Goal: Navigation & Orientation: Find specific page/section

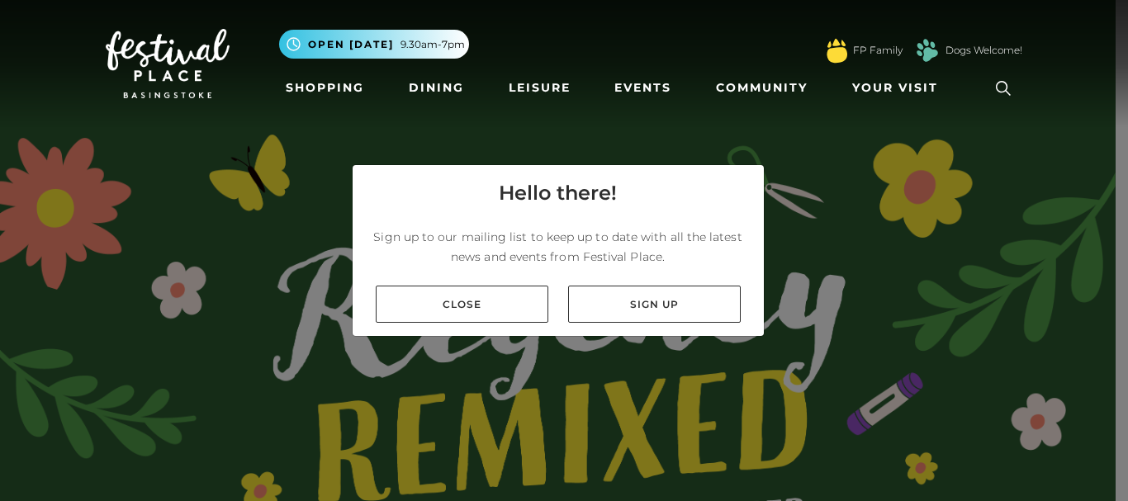
click at [546, 337] on div "Hello there! Sign up to our mailing list to keep up to date with all the latest…" at bounding box center [564, 250] width 1128 height 501
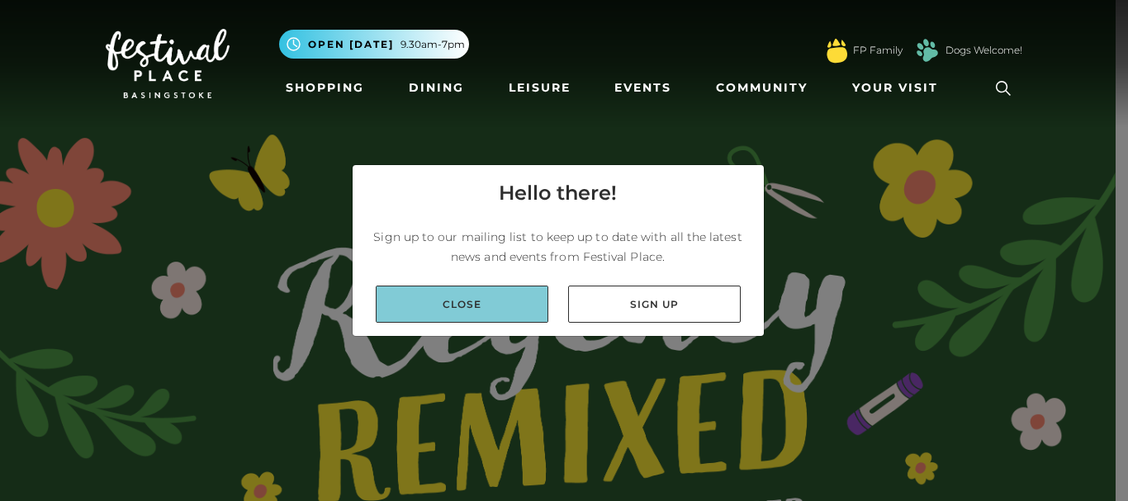
click at [501, 304] on link "Close" at bounding box center [462, 304] width 173 height 37
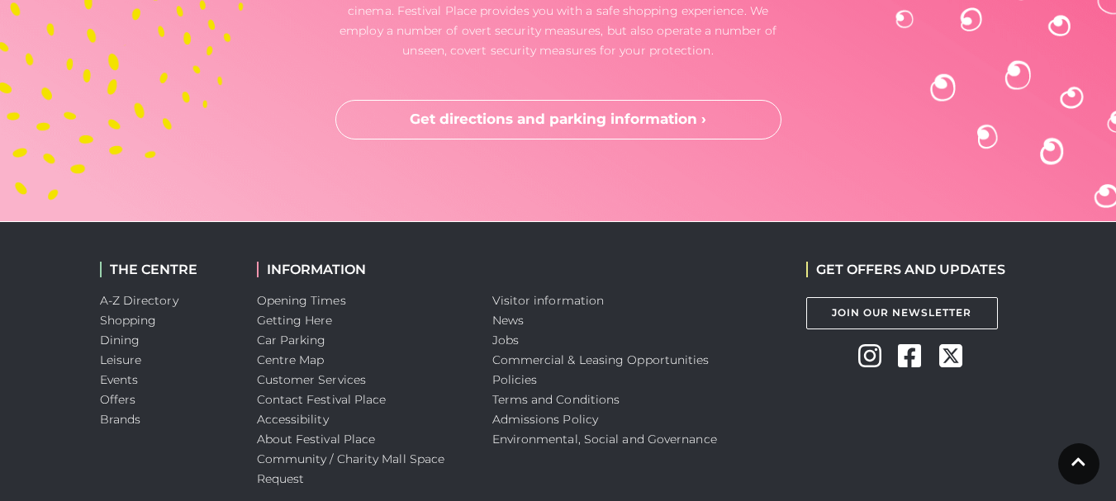
scroll to position [4945, 0]
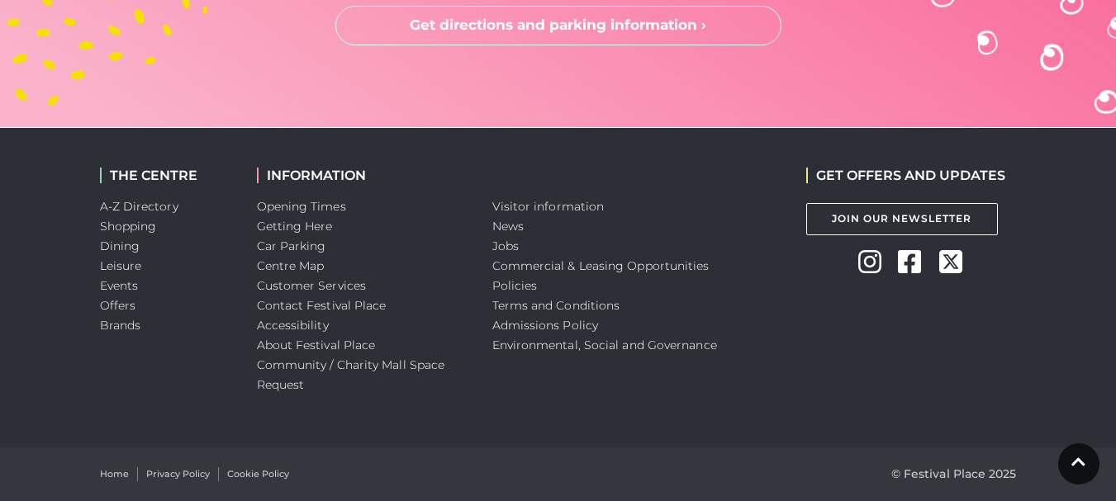
drag, startPoint x: 1124, startPoint y: 41, endPoint x: 1028, endPoint y: 475, distance: 444.1
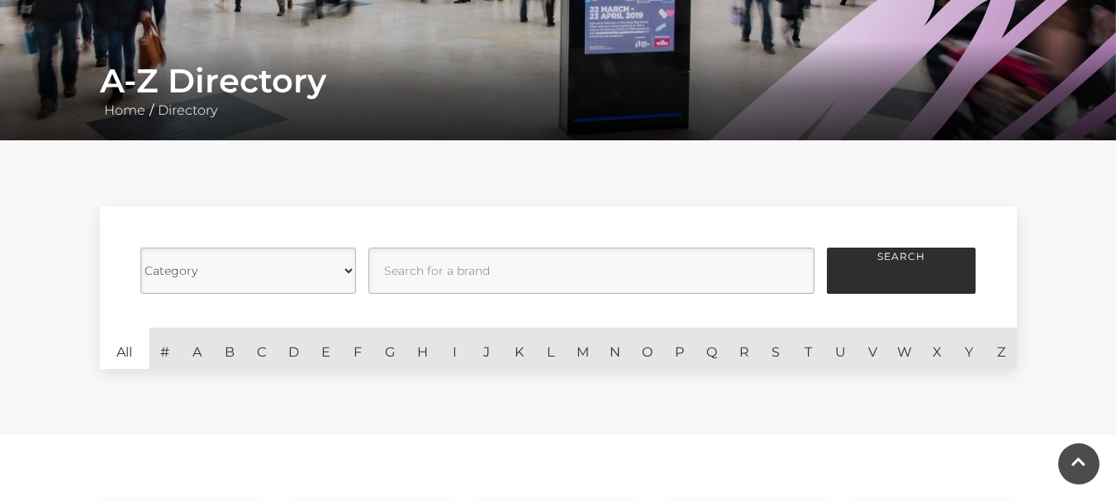
scroll to position [279, 0]
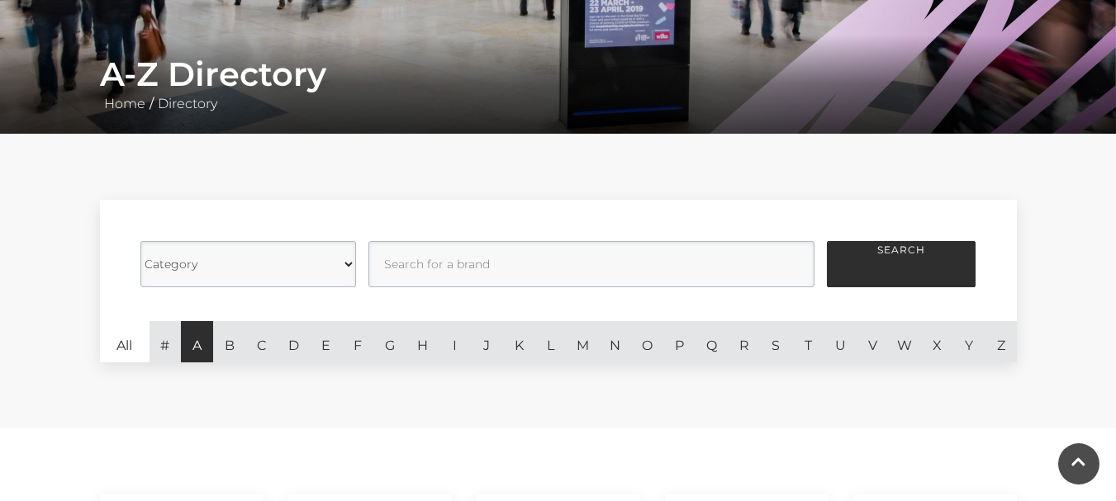
click at [197, 343] on link "A" at bounding box center [197, 341] width 32 height 41
